Goal: Book appointment/travel/reservation

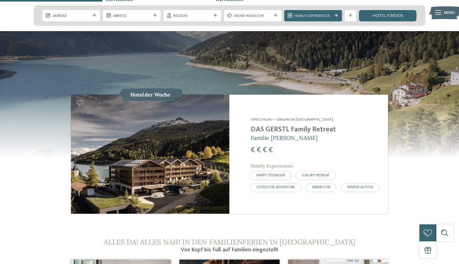
scroll to position [572, 0]
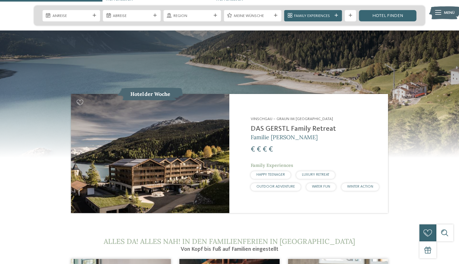
click at [272, 131] on div "Vinschgau – Graun im Vinschgau am Reschensee DAS GERSTL Family Retreat Familie …" at bounding box center [316, 153] width 130 height 74
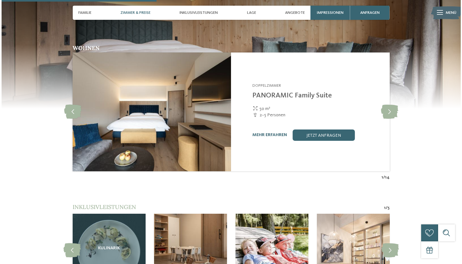
scroll to position [636, 0]
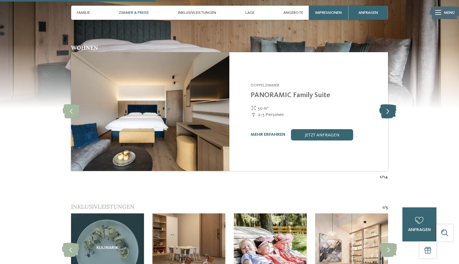
click at [388, 104] on icon at bounding box center [387, 111] width 17 height 14
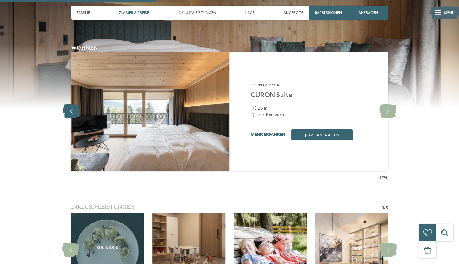
click at [76, 104] on icon at bounding box center [71, 111] width 17 height 14
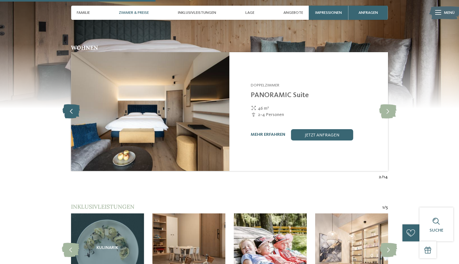
click at [76, 104] on icon at bounding box center [71, 111] width 17 height 14
click at [267, 132] on link "mehr erfahren" at bounding box center [268, 134] width 35 height 4
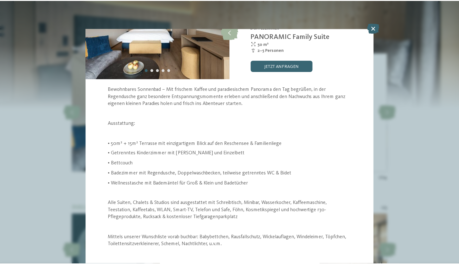
scroll to position [87, 0]
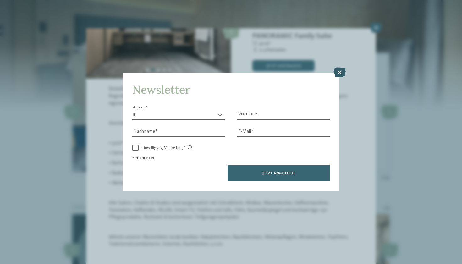
click at [339, 68] on icon at bounding box center [339, 73] width 12 height 10
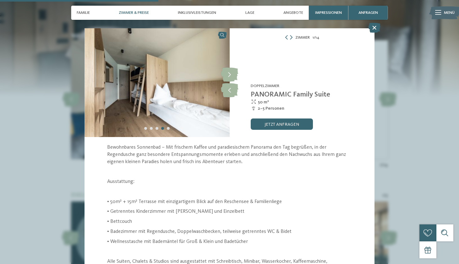
scroll to position [0, 0]
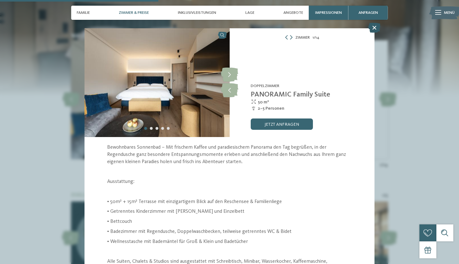
click at [374, 31] on icon at bounding box center [374, 28] width 12 height 10
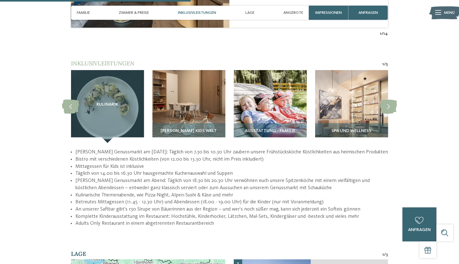
scroll to position [780, 0]
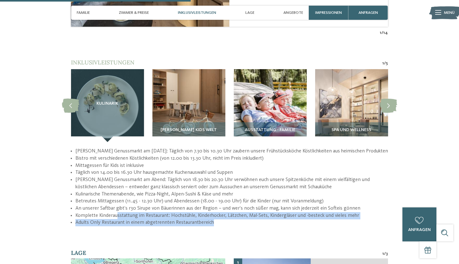
drag, startPoint x: 117, startPoint y: 195, endPoint x: 237, endPoint y: 209, distance: 120.6
click at [236, 208] on ul "GERSTL's Genussmarkt am Morgen: Täglich von 7.30 bis 10.30 Uhr zaubern unsere F…" at bounding box center [229, 187] width 317 height 79
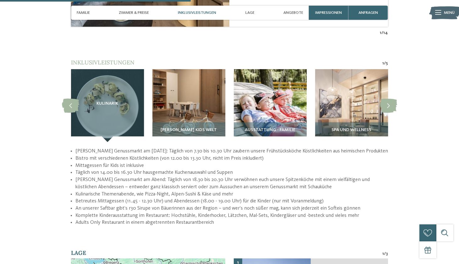
click at [227, 210] on div "zurück zur Hotelübersicht NEW MAY 2025 ab" at bounding box center [229, 167] width 459 height 1838
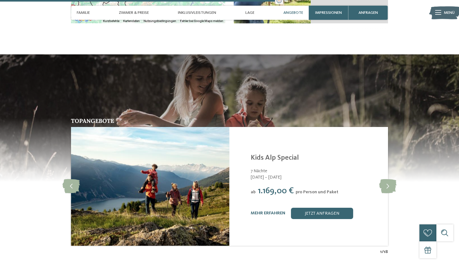
scroll to position [1153, 0]
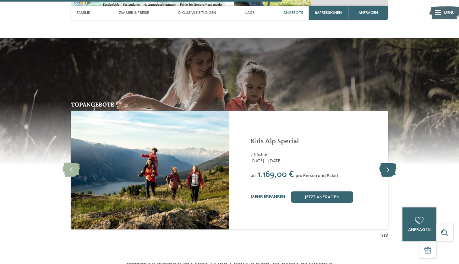
click at [391, 163] on icon at bounding box center [387, 170] width 17 height 14
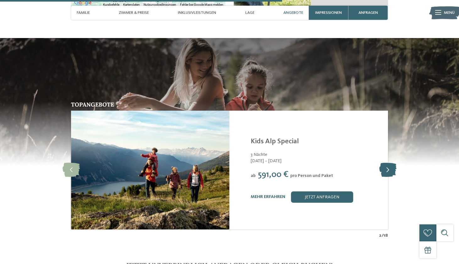
click at [391, 163] on icon at bounding box center [387, 170] width 17 height 14
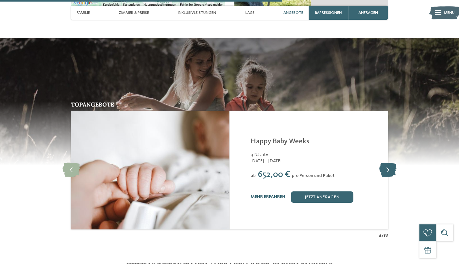
click at [391, 163] on icon at bounding box center [387, 170] width 17 height 14
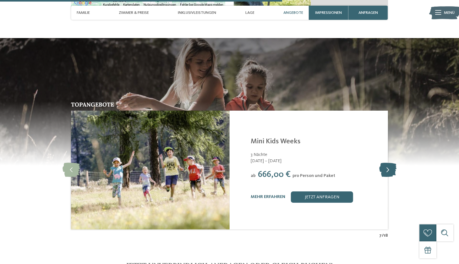
click at [391, 163] on icon at bounding box center [387, 170] width 17 height 14
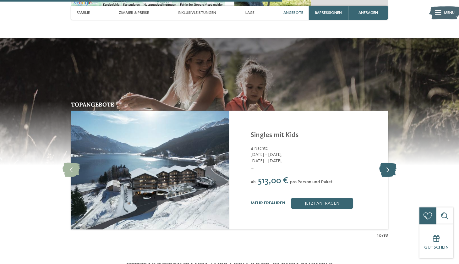
click at [391, 163] on icon at bounding box center [387, 170] width 17 height 14
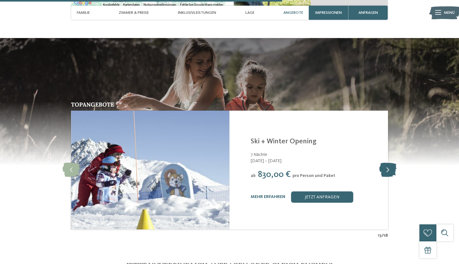
click at [391, 163] on icon at bounding box center [387, 170] width 17 height 14
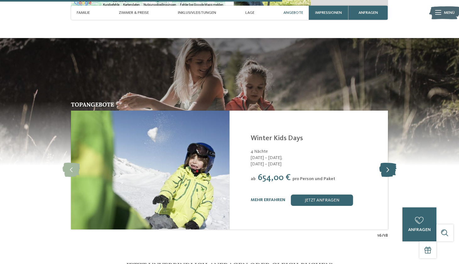
click at [391, 163] on icon at bounding box center [387, 170] width 17 height 14
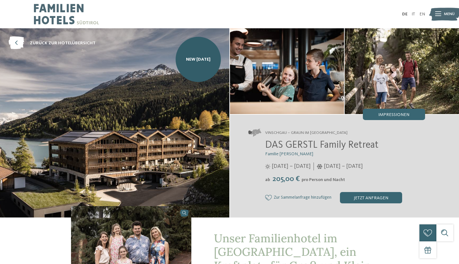
scroll to position [0, 0]
click at [18, 48] on icon at bounding box center [16, 43] width 16 height 13
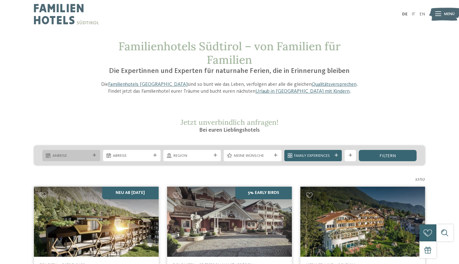
click at [79, 154] on span "Anreise" at bounding box center [71, 156] width 38 height 6
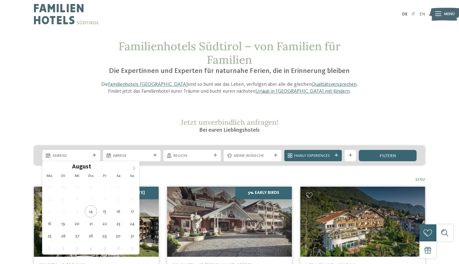
click at [136, 169] on icon at bounding box center [134, 168] width 4 height 4
click at [50, 166] on div "September ****" at bounding box center [90, 166] width 97 height 11
type div "30.08.2025"
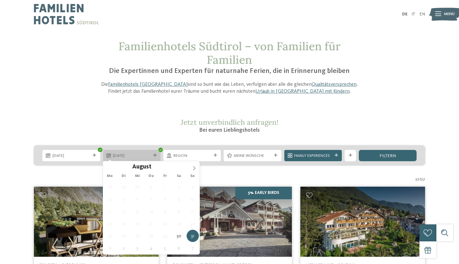
click at [154, 154] on icon at bounding box center [154, 155] width 3 height 3
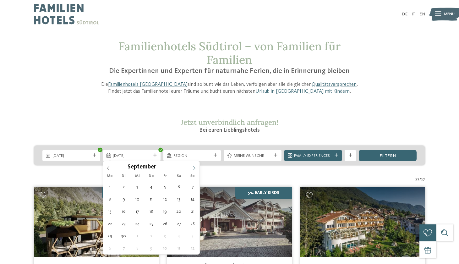
click at [194, 170] on icon at bounding box center [194, 168] width 2 height 4
type div "[DATE]"
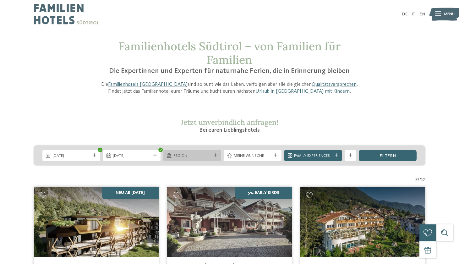
click at [213, 154] on div at bounding box center [215, 155] width 6 height 3
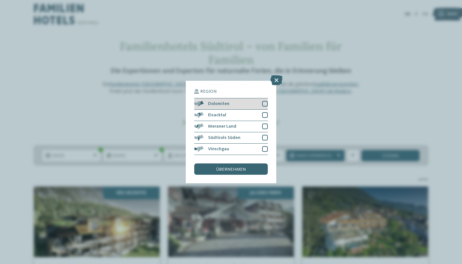
click at [263, 101] on div at bounding box center [265, 104] width 6 height 6
click at [266, 112] on div at bounding box center [265, 115] width 6 height 6
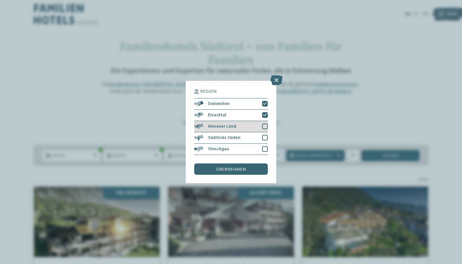
click at [266, 121] on div "Meraner Land" at bounding box center [231, 126] width 74 height 11
click at [266, 135] on div at bounding box center [265, 138] width 6 height 6
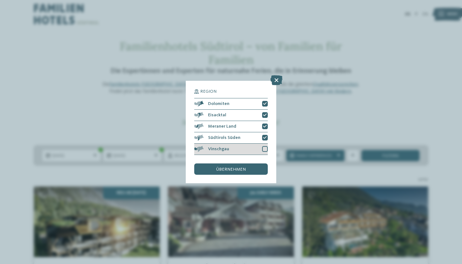
click at [266, 146] on div at bounding box center [265, 149] width 6 height 6
click at [242, 167] on span "übernehmen" at bounding box center [231, 169] width 30 height 4
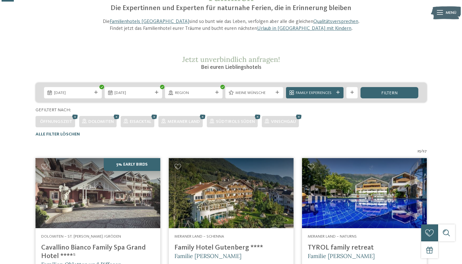
scroll to position [51, 0]
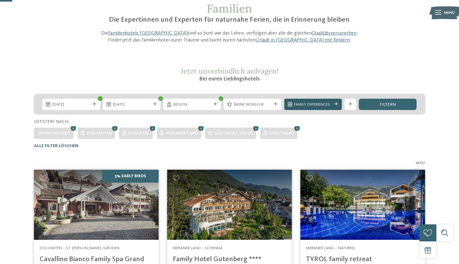
click at [330, 102] on span "Family Experiences" at bounding box center [313, 105] width 38 height 6
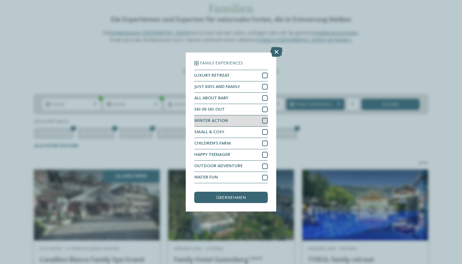
scroll to position [8, 0]
click at [275, 47] on icon at bounding box center [276, 52] width 12 height 10
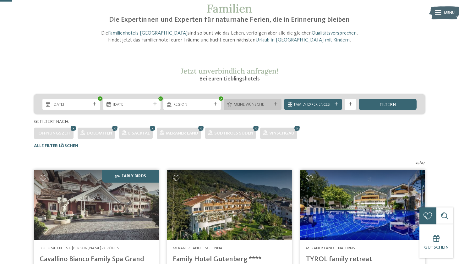
click at [274, 105] on div "Meine Wünsche" at bounding box center [253, 104] width 58 height 11
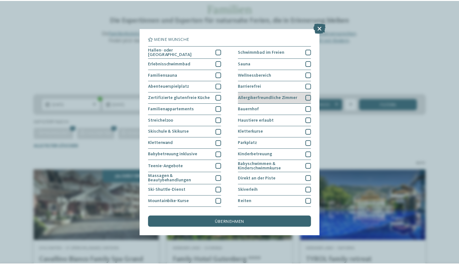
scroll to position [0, 0]
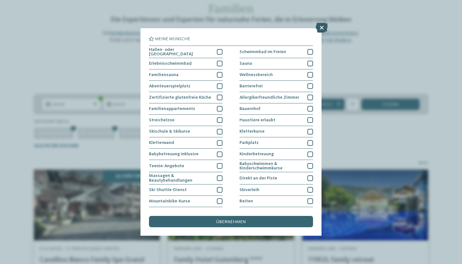
click at [323, 27] on icon at bounding box center [322, 28] width 12 height 10
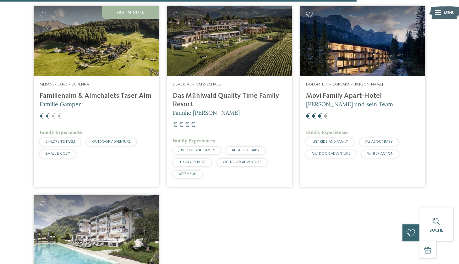
scroll to position [1479, 0]
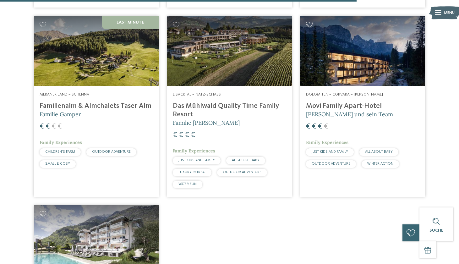
click at [88, 102] on h4 "Familienalm & Almchalets Taser Alm" at bounding box center [96, 106] width 113 height 8
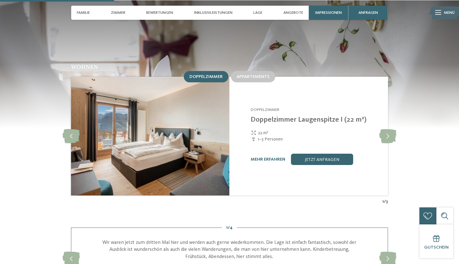
scroll to position [532, 0]
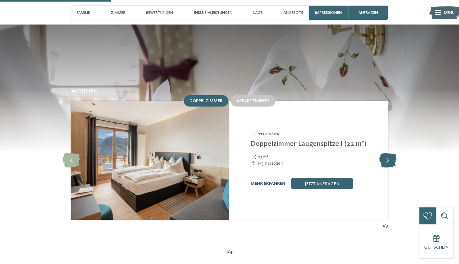
click at [388, 153] on icon at bounding box center [387, 160] width 17 height 14
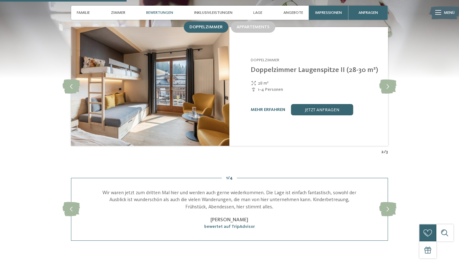
scroll to position [606, 0]
click at [392, 202] on icon at bounding box center [387, 209] width 17 height 14
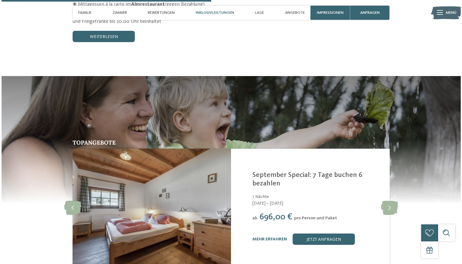
scroll to position [1059, 0]
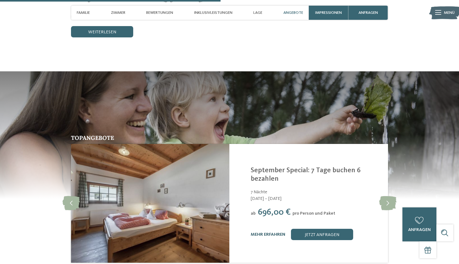
click at [271, 232] on link "mehr erfahren" at bounding box center [268, 234] width 35 height 4
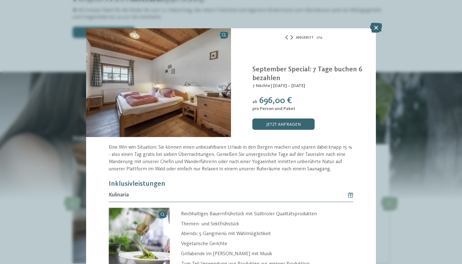
click at [290, 38] on icon at bounding box center [291, 37] width 3 height 4
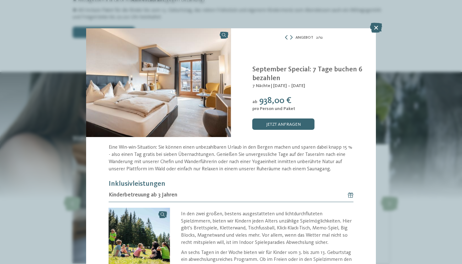
click at [284, 37] on icon at bounding box center [286, 37] width 4 height 4
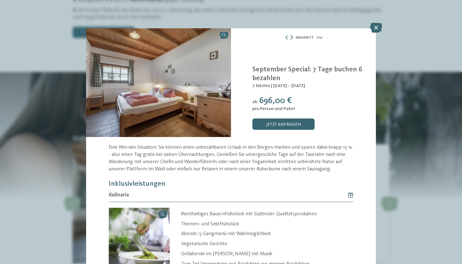
click at [290, 37] on icon at bounding box center [291, 37] width 3 height 4
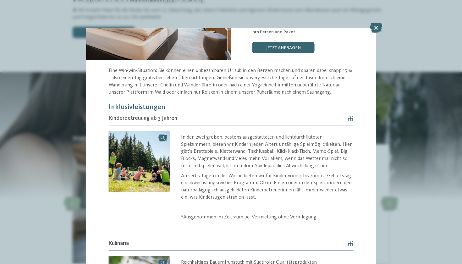
scroll to position [77, 0]
click at [162, 139] on img at bounding box center [139, 161] width 61 height 61
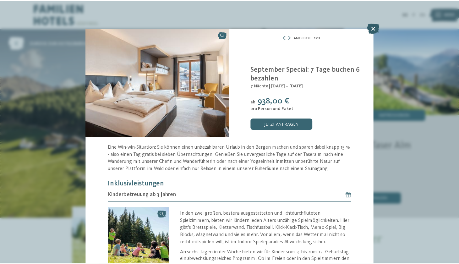
scroll to position [0, 0]
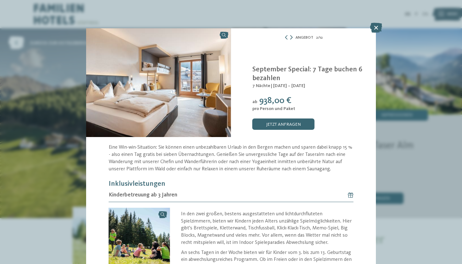
click at [290, 36] on icon at bounding box center [291, 37] width 3 height 4
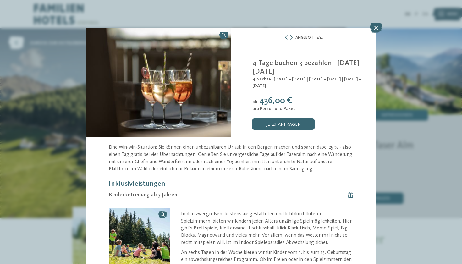
click at [290, 36] on icon at bounding box center [291, 37] width 3 height 4
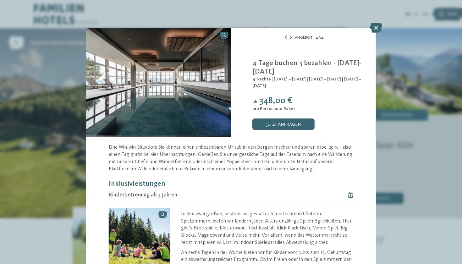
click at [289, 36] on icon at bounding box center [290, 37] width 3 height 4
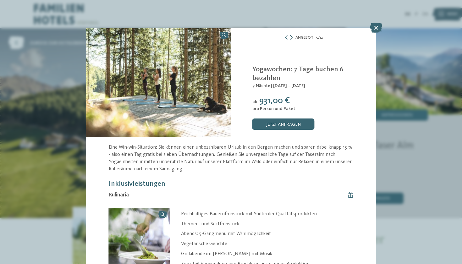
click at [290, 36] on icon at bounding box center [291, 37] width 3 height 4
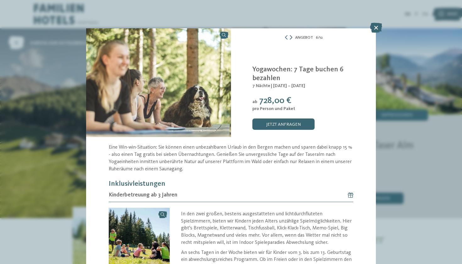
click at [290, 36] on icon at bounding box center [291, 37] width 3 height 4
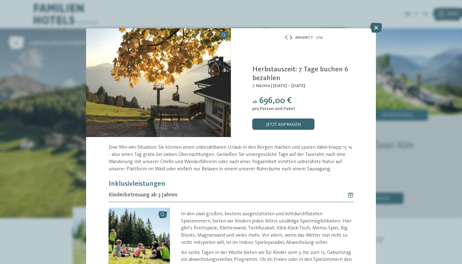
click at [290, 36] on icon at bounding box center [291, 37] width 3 height 4
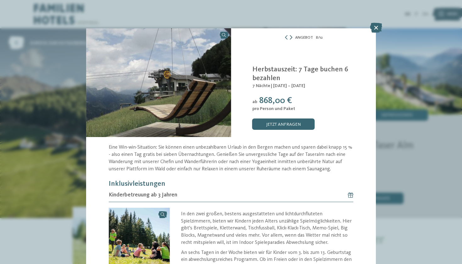
click at [290, 36] on icon at bounding box center [291, 37] width 3 height 4
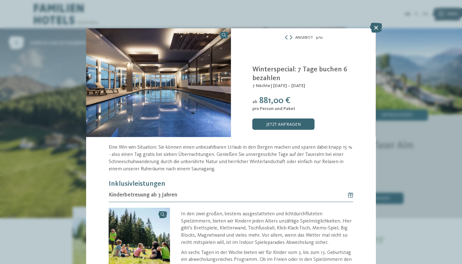
click at [290, 36] on icon at bounding box center [291, 37] width 3 height 4
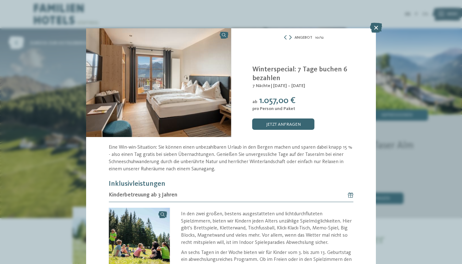
click at [289, 36] on icon at bounding box center [290, 37] width 3 height 4
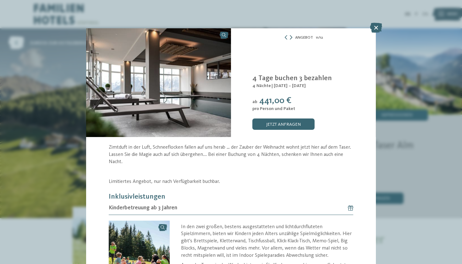
click at [290, 36] on icon at bounding box center [291, 37] width 3 height 4
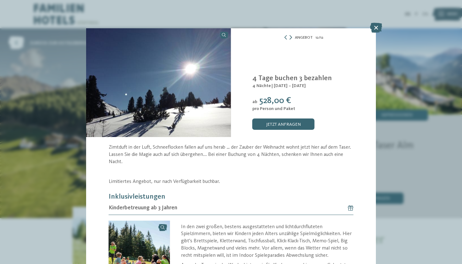
click at [289, 36] on icon at bounding box center [290, 37] width 3 height 4
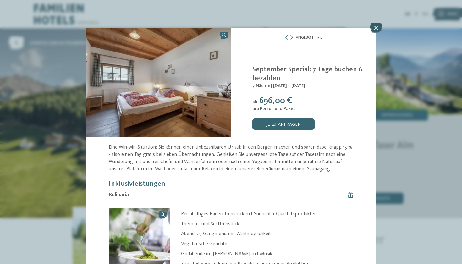
click at [371, 27] on icon at bounding box center [376, 28] width 12 height 10
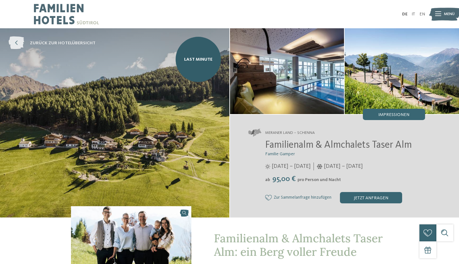
click at [15, 43] on icon at bounding box center [16, 43] width 16 height 13
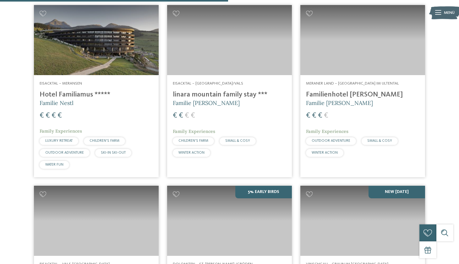
scroll to position [950, 0]
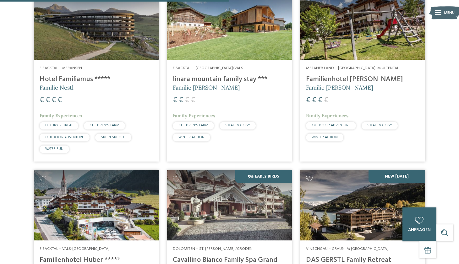
click at [85, 69] on div "Eisacktal – Meransen Hotel Familiamus ***** Familie Nestl € € € € Family Experi…" at bounding box center [96, 111] width 125 height 102
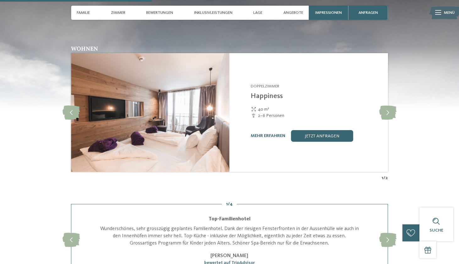
scroll to position [658, 0]
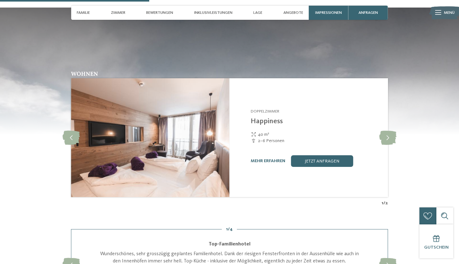
click at [264, 160] on div "mehr erfahren jetzt anfragen" at bounding box center [316, 160] width 130 height 11
click at [263, 159] on link "mehr erfahren" at bounding box center [268, 161] width 35 height 4
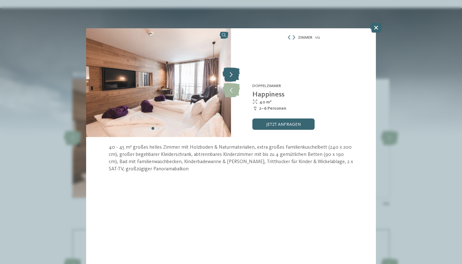
click at [232, 72] on icon at bounding box center [231, 75] width 17 height 14
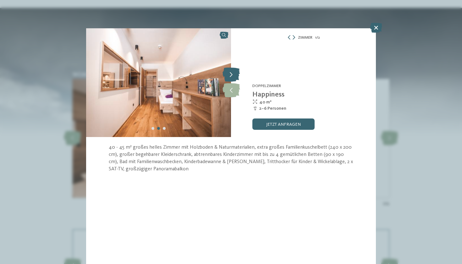
click at [232, 72] on icon at bounding box center [231, 75] width 17 height 14
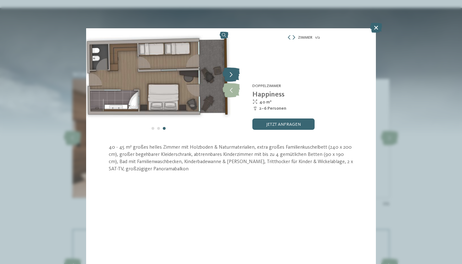
click at [232, 72] on icon at bounding box center [231, 75] width 17 height 14
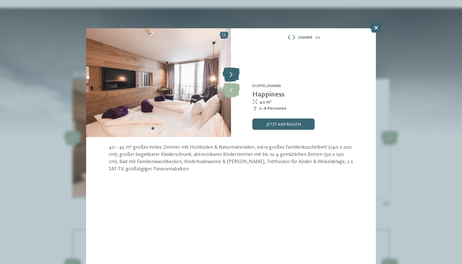
click at [232, 72] on icon at bounding box center [231, 75] width 17 height 14
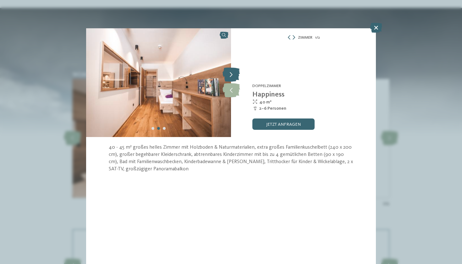
click at [232, 72] on icon at bounding box center [231, 75] width 17 height 14
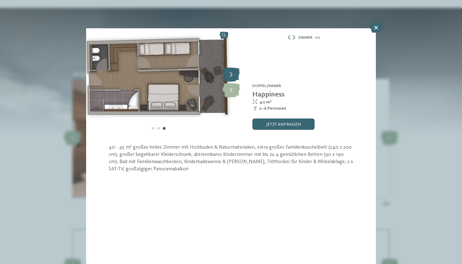
click at [232, 72] on icon at bounding box center [231, 75] width 17 height 14
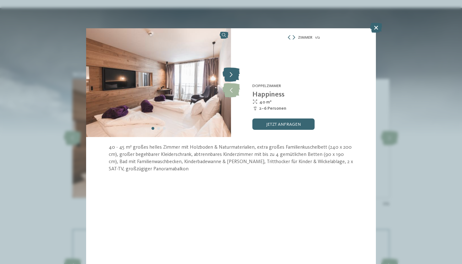
click at [236, 73] on icon at bounding box center [231, 75] width 17 height 14
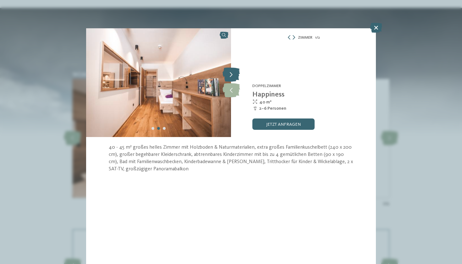
click at [236, 72] on icon at bounding box center [231, 75] width 17 height 14
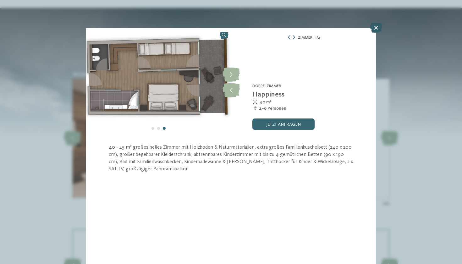
click at [377, 32] on icon at bounding box center [376, 28] width 12 height 10
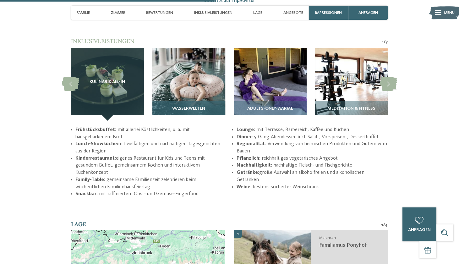
scroll to position [947, 0]
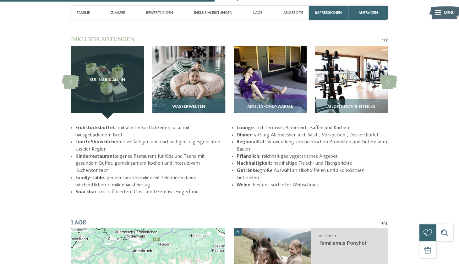
click at [196, 104] on span "Wasserwelten" at bounding box center [188, 106] width 33 height 5
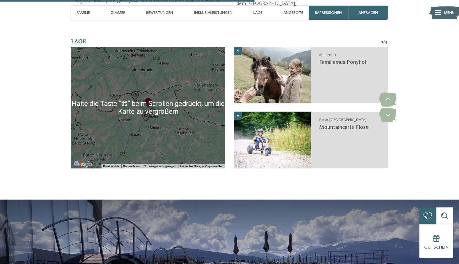
scroll to position [1112, 0]
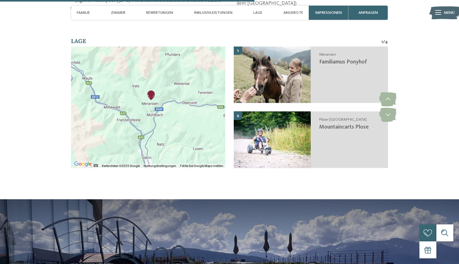
drag, startPoint x: 113, startPoint y: 118, endPoint x: 146, endPoint y: 104, distance: 35.5
click at [146, 104] on div at bounding box center [148, 108] width 154 height 122
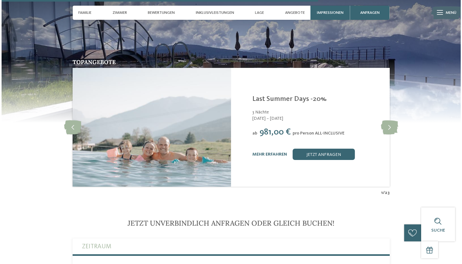
scroll to position [1273, 0]
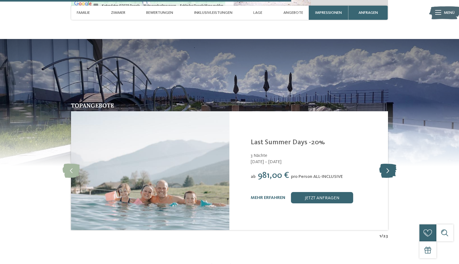
click at [387, 164] on icon at bounding box center [387, 171] width 17 height 14
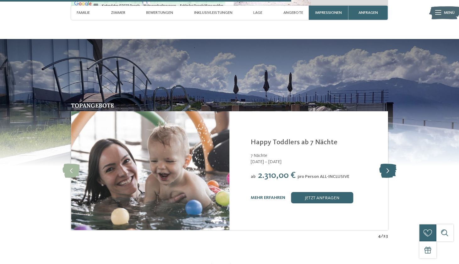
click at [387, 164] on icon at bounding box center [387, 171] width 17 height 14
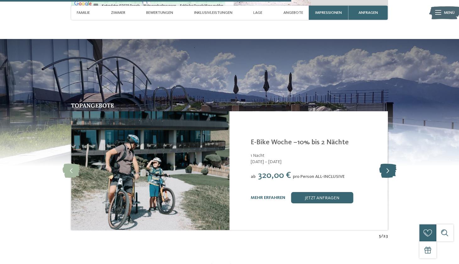
click at [387, 164] on icon at bounding box center [387, 171] width 17 height 14
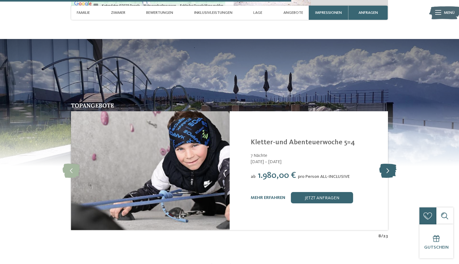
click at [387, 164] on icon at bounding box center [387, 171] width 17 height 14
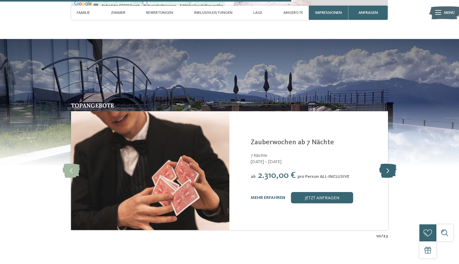
click at [387, 164] on icon at bounding box center [387, 171] width 17 height 14
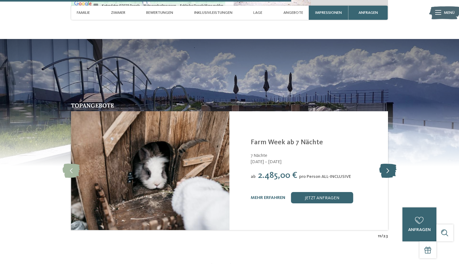
click at [387, 164] on icon at bounding box center [387, 171] width 17 height 14
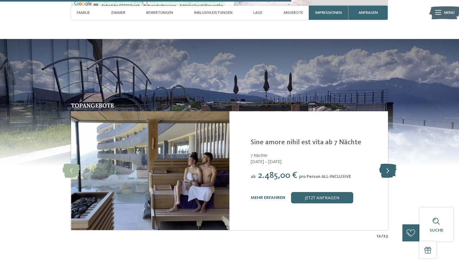
click at [387, 164] on icon at bounding box center [387, 171] width 17 height 14
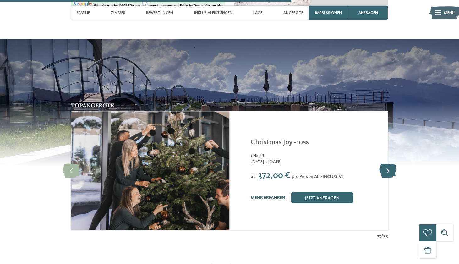
click at [387, 164] on icon at bounding box center [387, 171] width 17 height 14
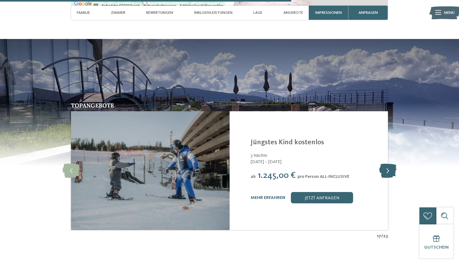
click at [387, 164] on icon at bounding box center [387, 171] width 17 height 14
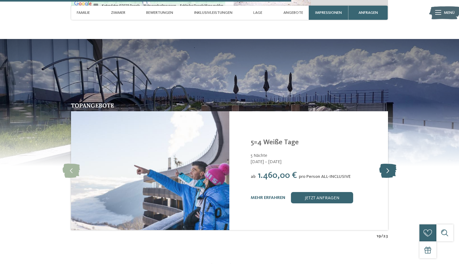
click at [387, 164] on icon at bounding box center [387, 171] width 17 height 14
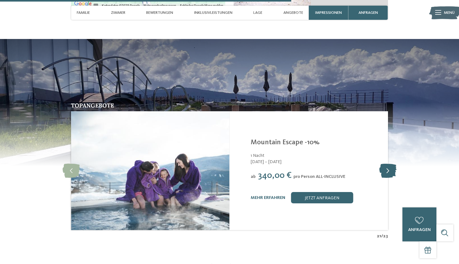
click at [387, 164] on icon at bounding box center [387, 171] width 17 height 14
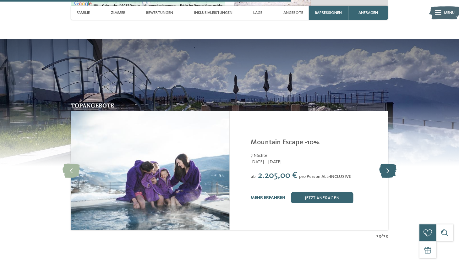
click at [387, 164] on icon at bounding box center [387, 171] width 17 height 14
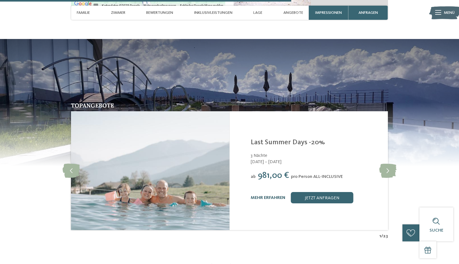
click at [268, 196] on link "mehr erfahren" at bounding box center [268, 198] width 35 height 4
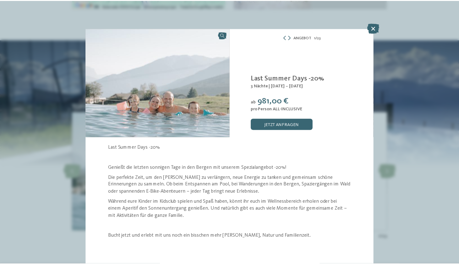
scroll to position [14, 0]
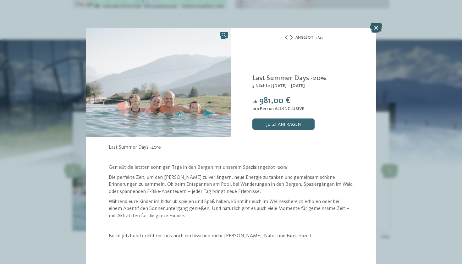
click at [377, 28] on icon at bounding box center [376, 28] width 12 height 10
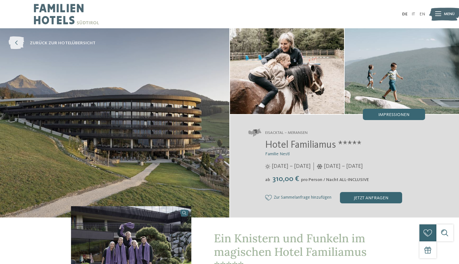
click at [19, 45] on icon at bounding box center [16, 43] width 16 height 13
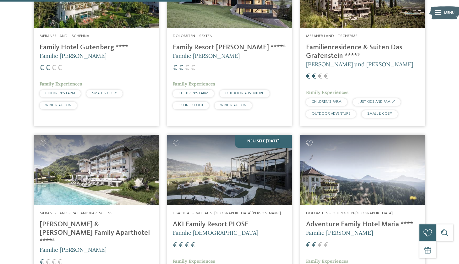
scroll to position [802, 0]
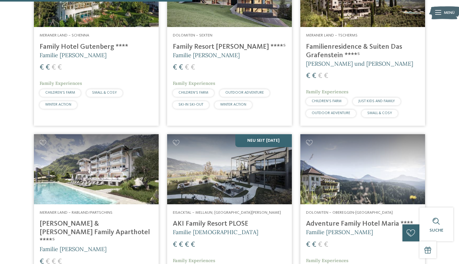
click at [232, 72] on div "Dolomiten – Sexten Family Resort [PERSON_NAME] ****ˢ Familie [PERSON_NAME] € € …" at bounding box center [229, 72] width 125 height 90
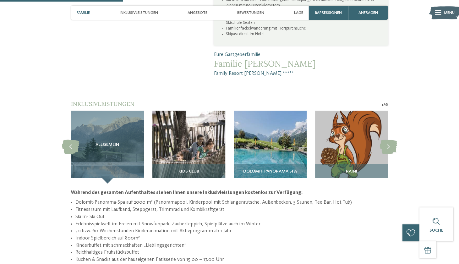
scroll to position [465, 0]
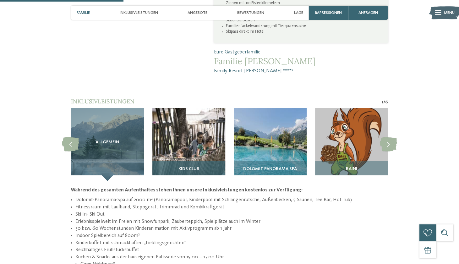
click at [187, 161] on div "Kids Club" at bounding box center [188, 171] width 73 height 20
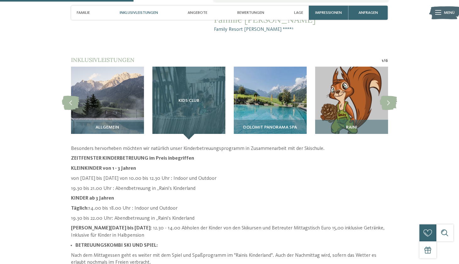
scroll to position [508, 0]
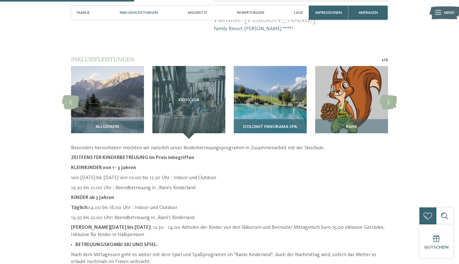
click at [257, 81] on img at bounding box center [270, 102] width 73 height 73
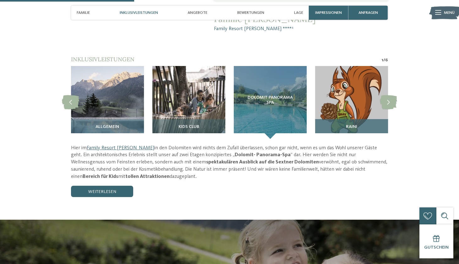
click at [330, 83] on img at bounding box center [351, 102] width 73 height 73
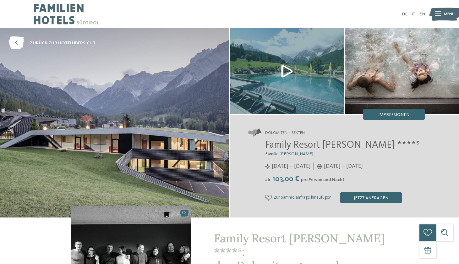
scroll to position [0, 0]
click at [285, 70] on img at bounding box center [287, 71] width 114 height 86
click at [19, 44] on icon at bounding box center [16, 43] width 16 height 13
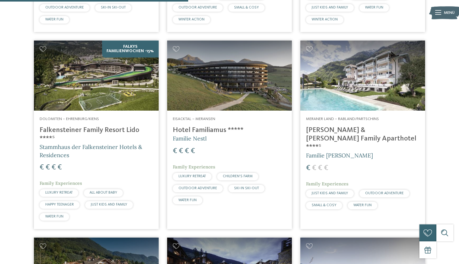
scroll to position [388, 0]
